Goal: Task Accomplishment & Management: Use online tool/utility

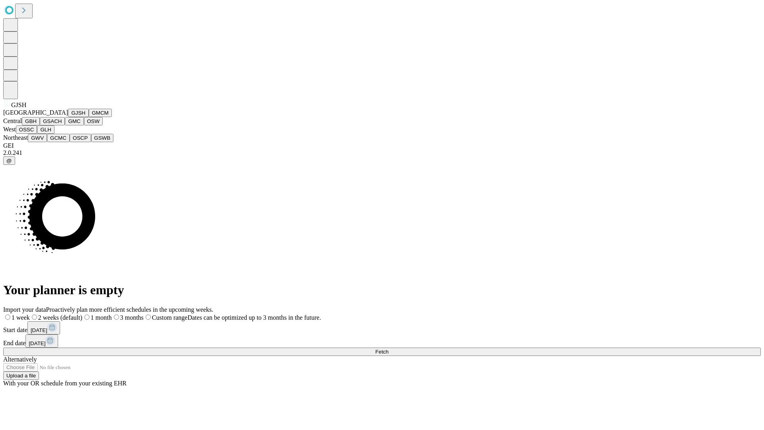
click at [68, 117] on button "GJSH" at bounding box center [78, 113] width 21 height 8
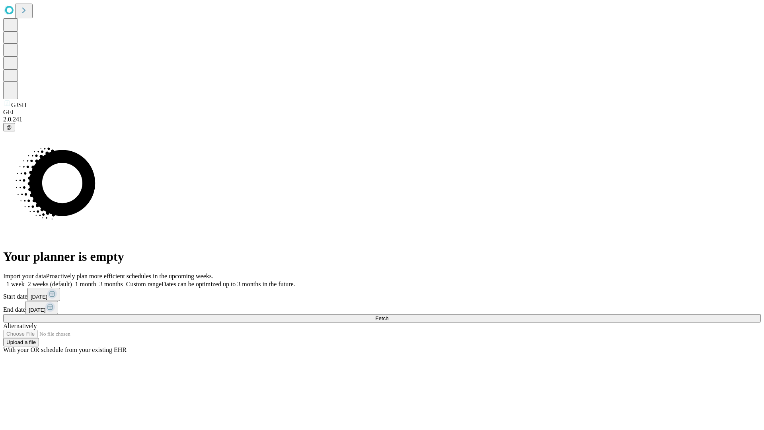
click at [96, 280] on label "1 month" at bounding box center [84, 283] width 24 height 7
click at [388, 315] on span "Fetch" at bounding box center [381, 318] width 13 height 6
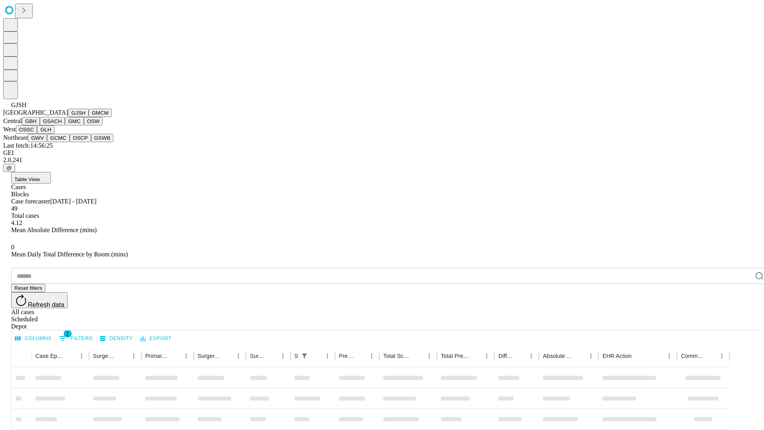
click at [89, 117] on button "GMCM" at bounding box center [100, 113] width 23 height 8
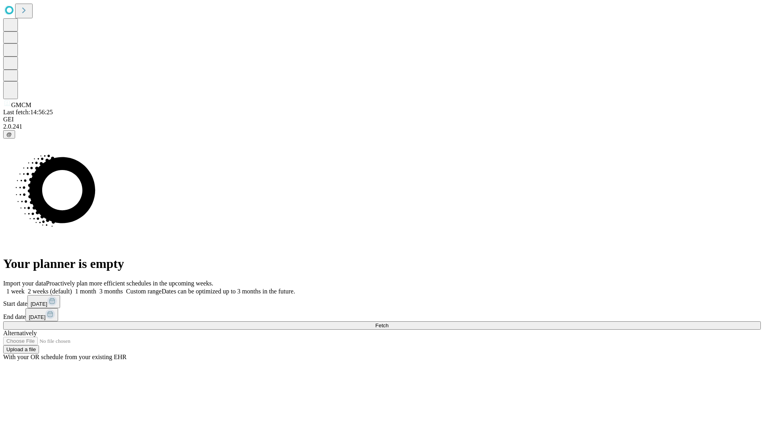
click at [388, 322] on span "Fetch" at bounding box center [381, 325] width 13 height 6
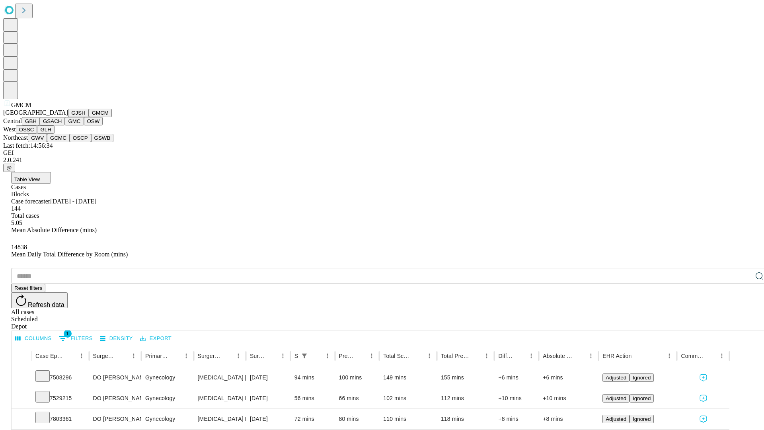
click at [40, 125] on button "GBH" at bounding box center [31, 121] width 18 height 8
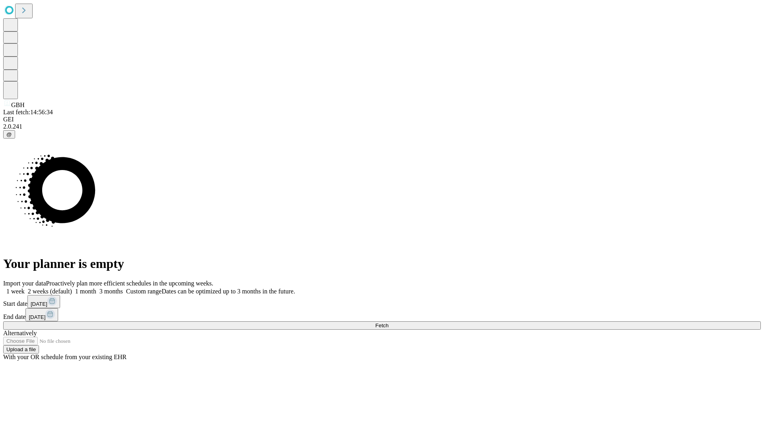
click at [96, 288] on label "1 month" at bounding box center [84, 291] width 24 height 7
click at [388, 322] on span "Fetch" at bounding box center [381, 325] width 13 height 6
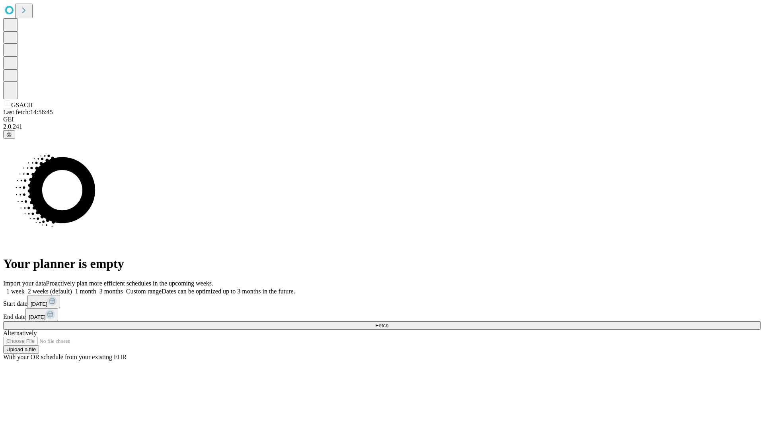
click at [96, 288] on label "1 month" at bounding box center [84, 291] width 24 height 7
click at [388, 322] on span "Fetch" at bounding box center [381, 325] width 13 height 6
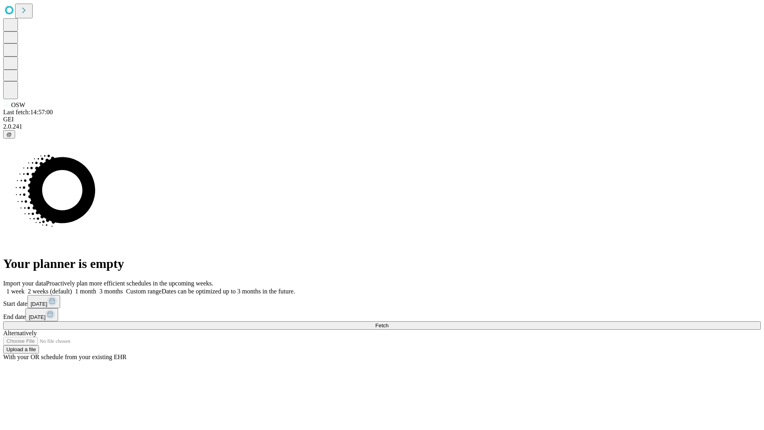
click at [96, 288] on label "1 month" at bounding box center [84, 291] width 24 height 7
click at [388, 322] on span "Fetch" at bounding box center [381, 325] width 13 height 6
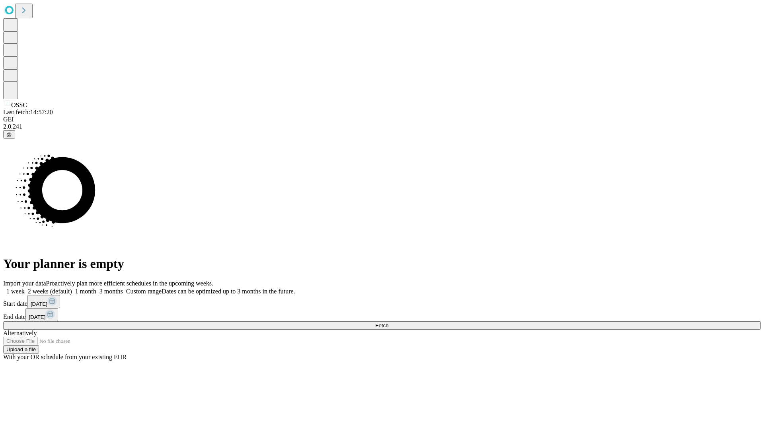
click at [96, 288] on label "1 month" at bounding box center [84, 291] width 24 height 7
click at [388, 322] on span "Fetch" at bounding box center [381, 325] width 13 height 6
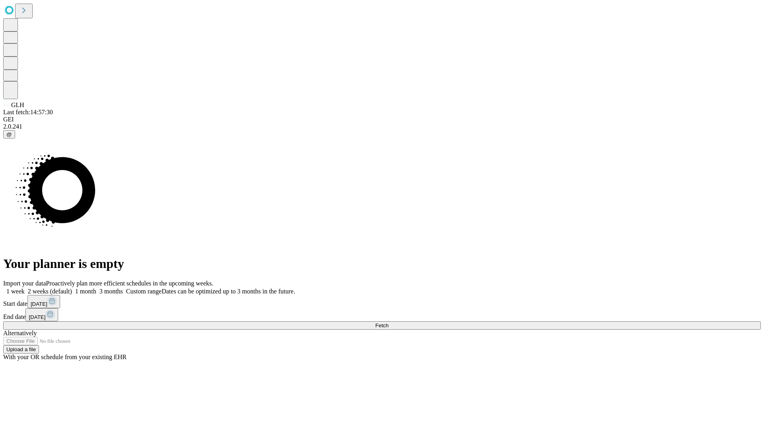
click at [96, 288] on label "1 month" at bounding box center [84, 291] width 24 height 7
click at [388, 322] on span "Fetch" at bounding box center [381, 325] width 13 height 6
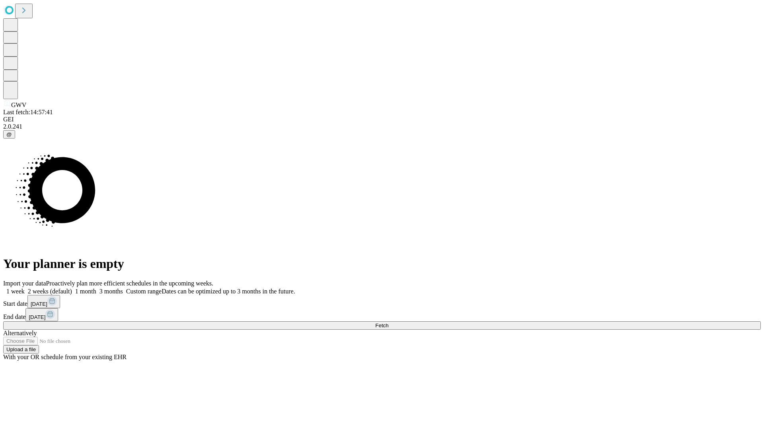
click at [96, 288] on label "1 month" at bounding box center [84, 291] width 24 height 7
click at [388, 322] on span "Fetch" at bounding box center [381, 325] width 13 height 6
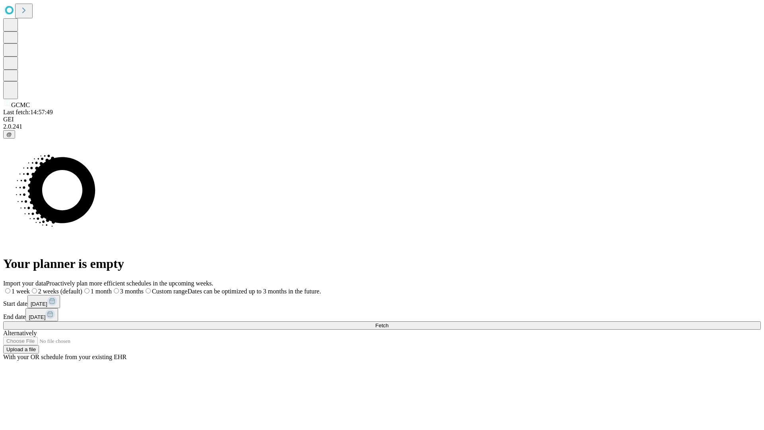
click at [112, 288] on label "1 month" at bounding box center [96, 291] width 29 height 7
click at [388, 322] on span "Fetch" at bounding box center [381, 325] width 13 height 6
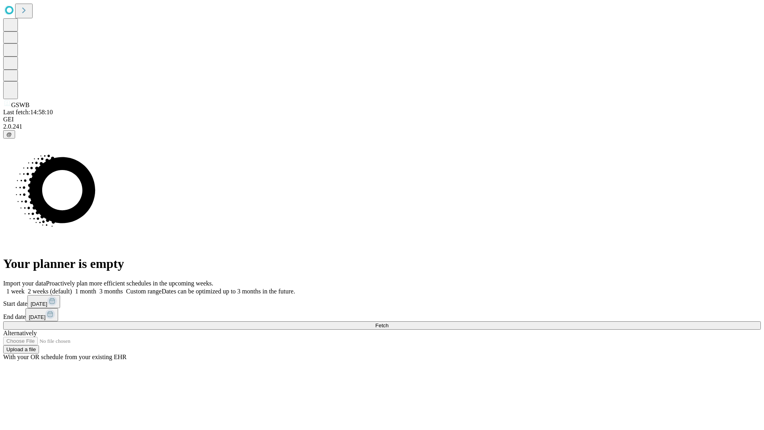
click at [96, 288] on label "1 month" at bounding box center [84, 291] width 24 height 7
click at [388, 322] on span "Fetch" at bounding box center [381, 325] width 13 height 6
